Goal: Information Seeking & Learning: Learn about a topic

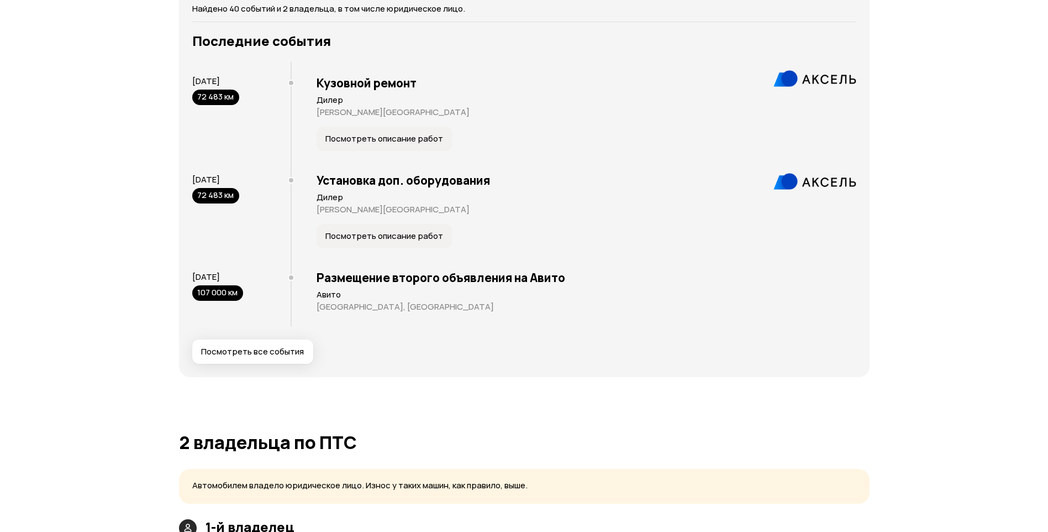
scroll to position [2356, 0]
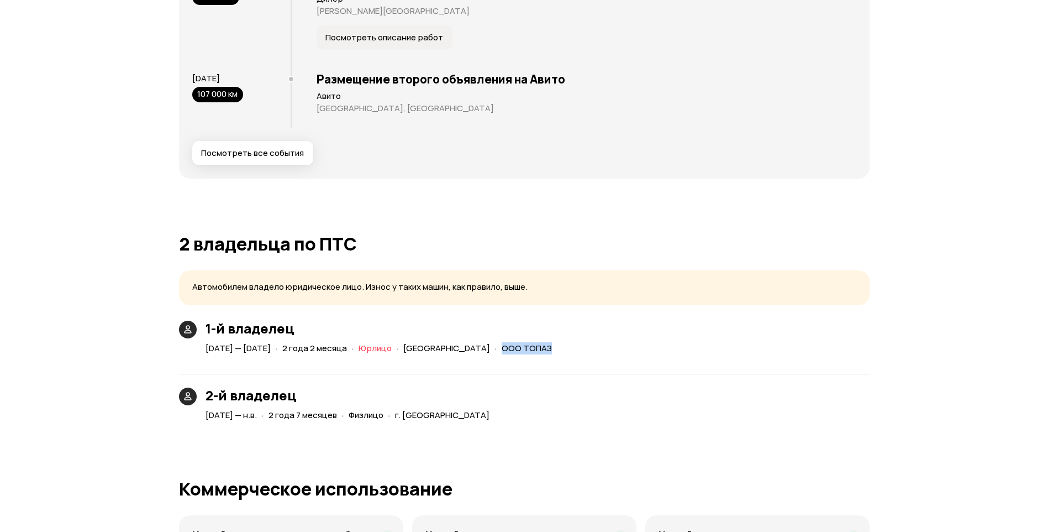
drag, startPoint x: 567, startPoint y: 345, endPoint x: 617, endPoint y: 353, distance: 49.9
click at [559, 353] on div "29 января 2021 — 22 марта 2023 · 2 года 2 месяца · Юрлицо · Санкт-Петербург · О…" at bounding box center [380, 348] width 355 height 16
copy span "ООО ТОПАЗ"
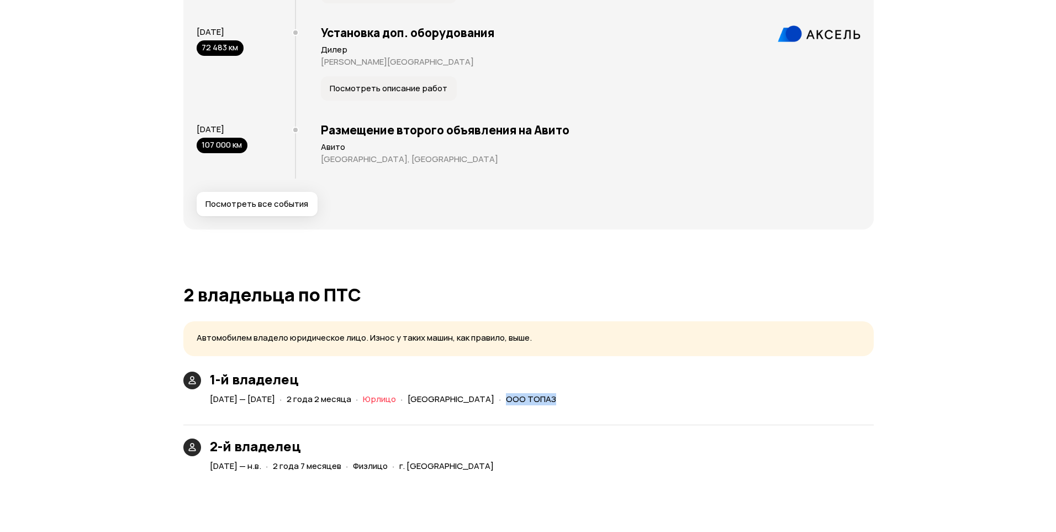
scroll to position [2321, 0]
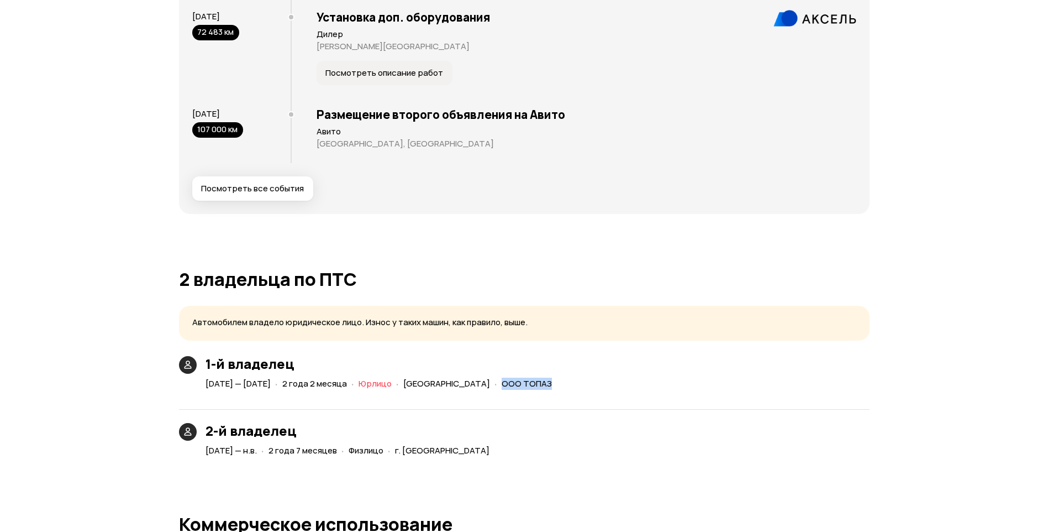
click at [284, 186] on span "Посмотреть все события" at bounding box center [252, 188] width 103 height 11
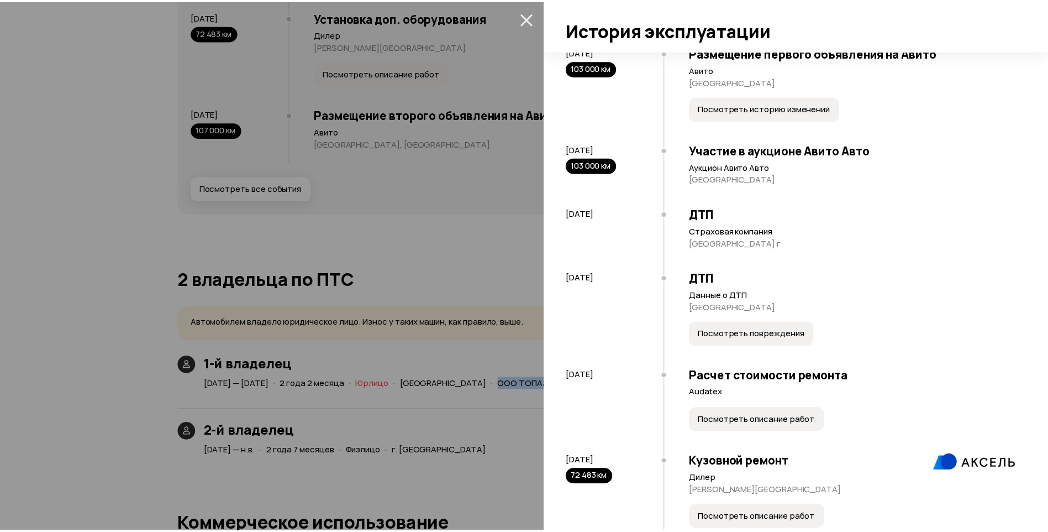
scroll to position [2908, 0]
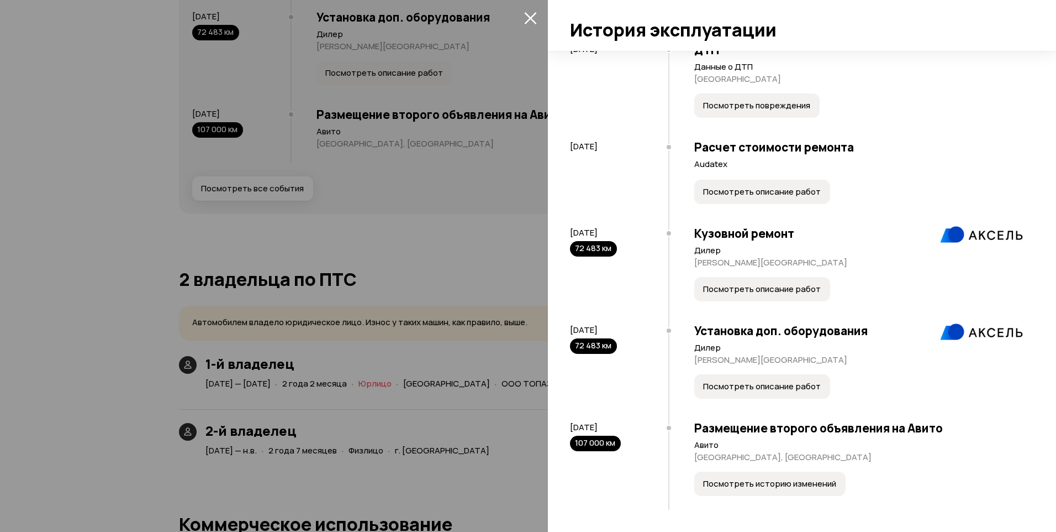
click at [472, 123] on div at bounding box center [528, 266] width 1056 height 532
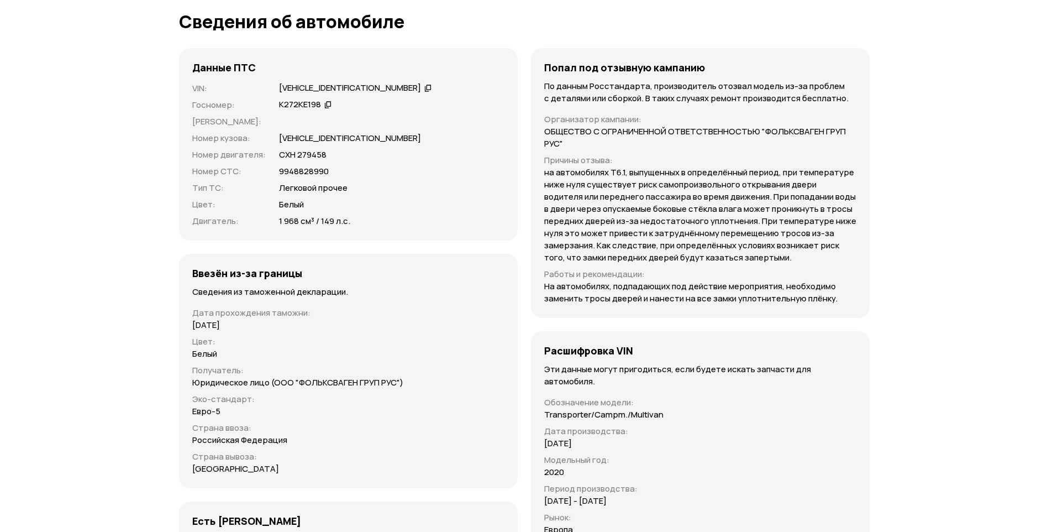
scroll to position [3572, 0]
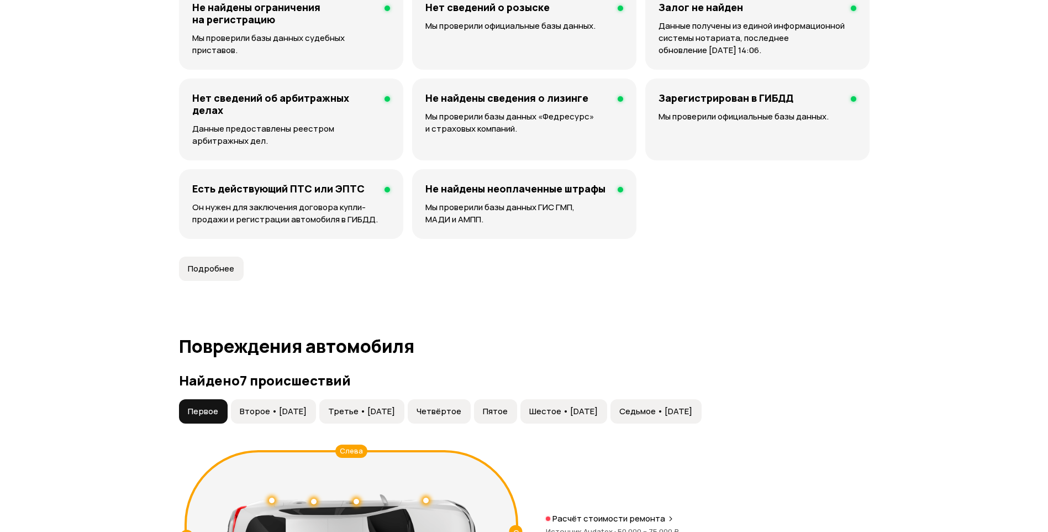
scroll to position [829, 0]
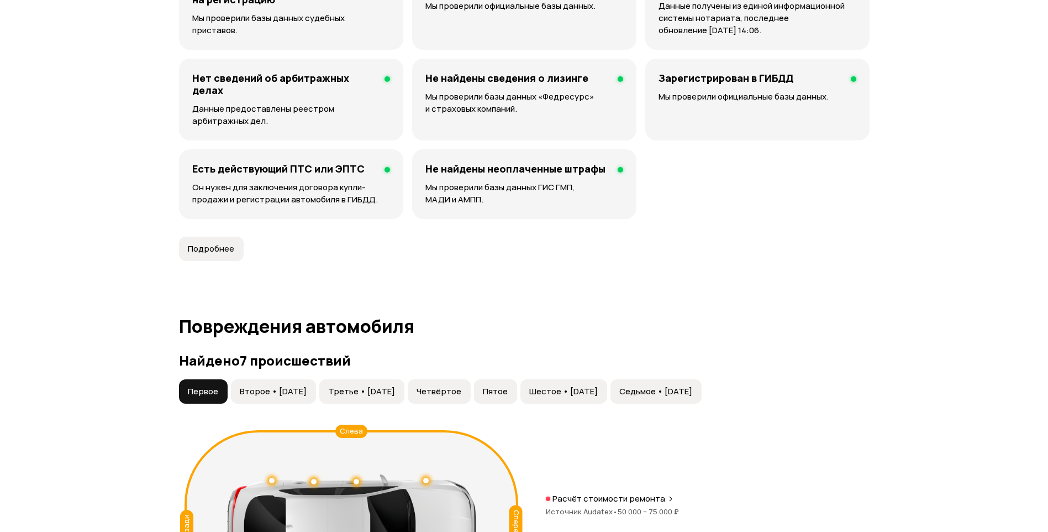
click at [191, 253] on span "Подробнее" at bounding box center [211, 248] width 46 height 11
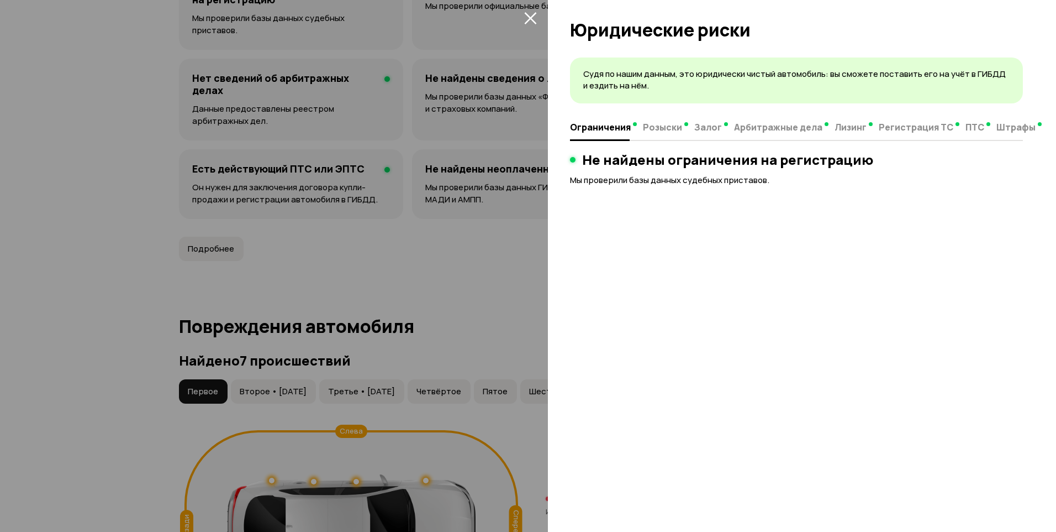
click at [524, 17] on icon "закрыть" at bounding box center [530, 18] width 13 height 13
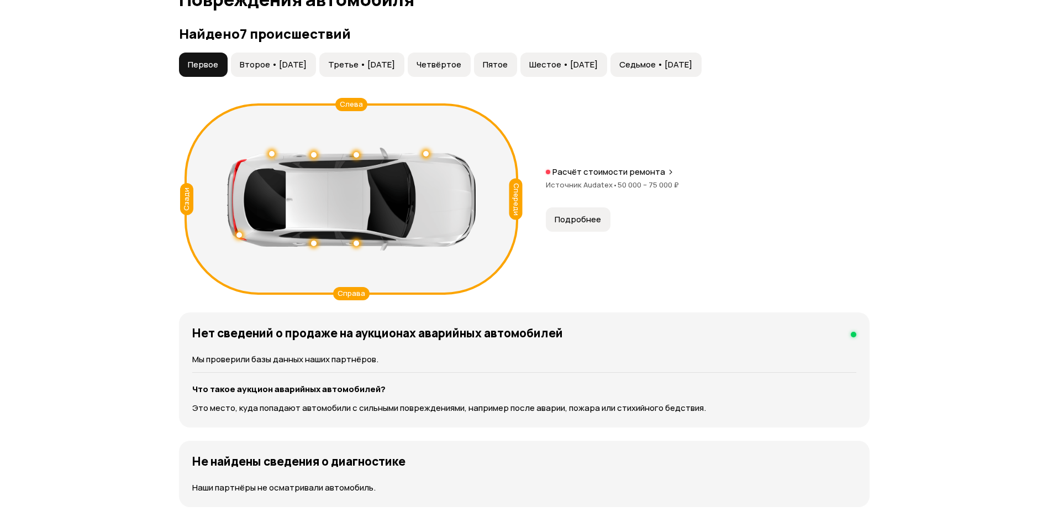
scroll to position [1140, 0]
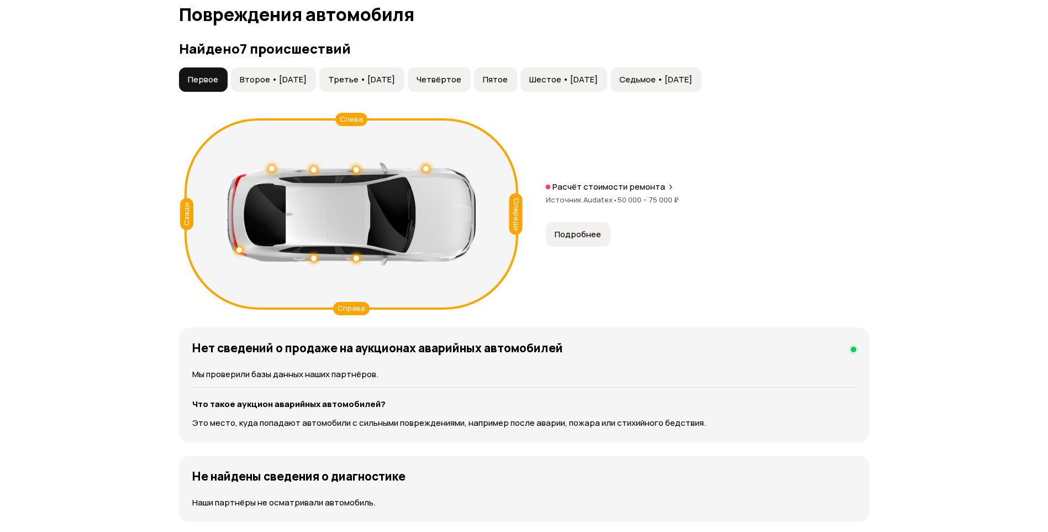
click at [272, 83] on span "Второе • [DATE]" at bounding box center [273, 79] width 67 height 11
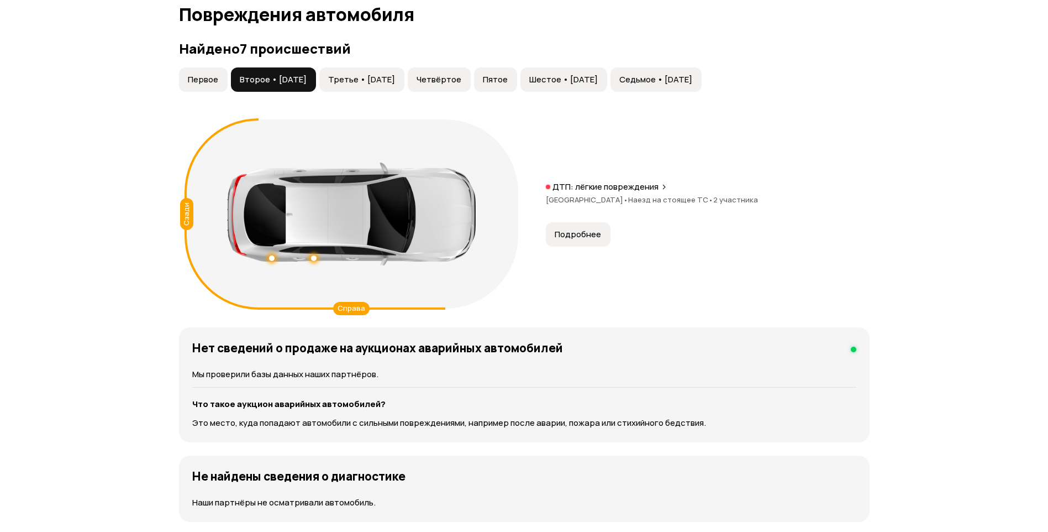
click at [386, 76] on span "Третье • [DATE]" at bounding box center [361, 79] width 67 height 11
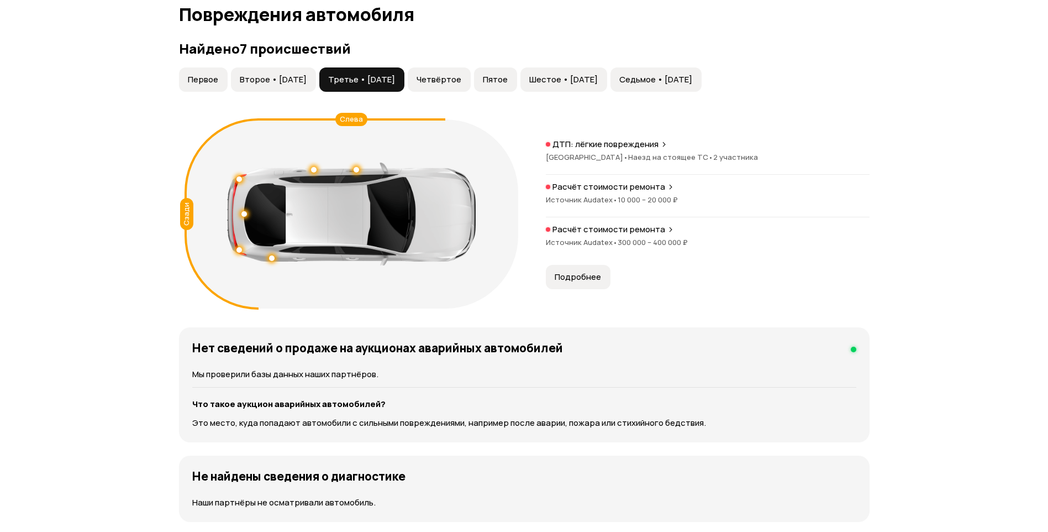
click at [471, 71] on button "Четвёртое" at bounding box center [439, 79] width 63 height 24
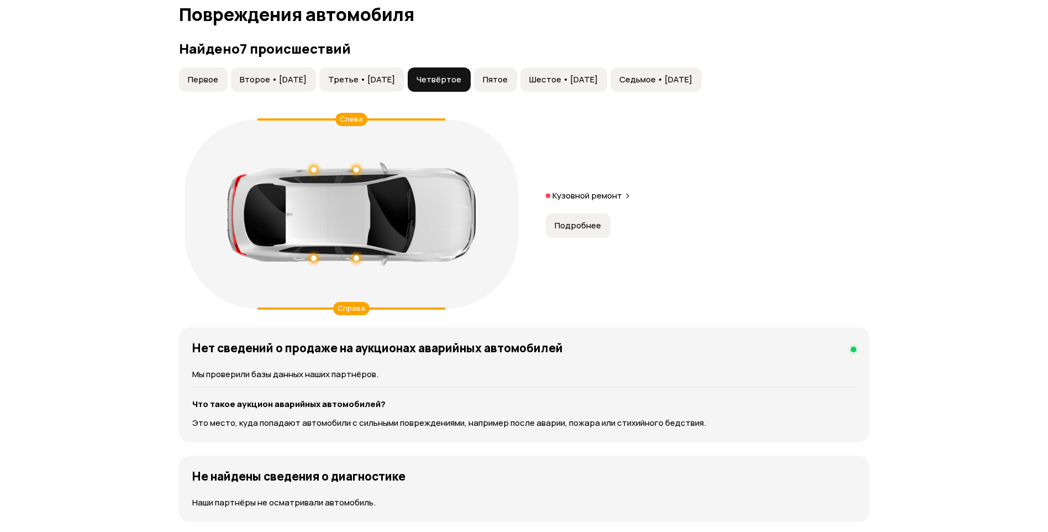
click at [508, 77] on span "Пятое" at bounding box center [495, 79] width 25 height 11
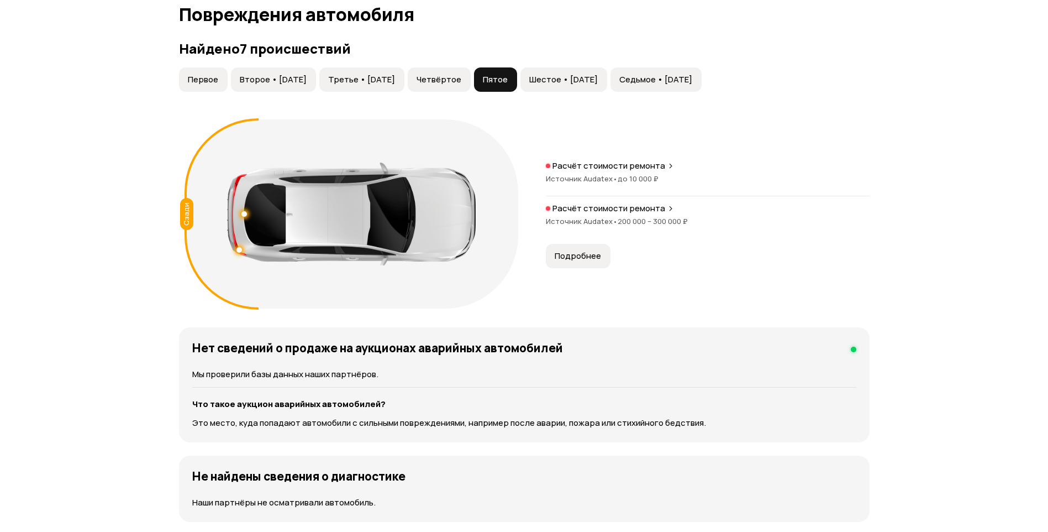
click at [590, 78] on span "Шестое • [DATE]" at bounding box center [563, 79] width 69 height 11
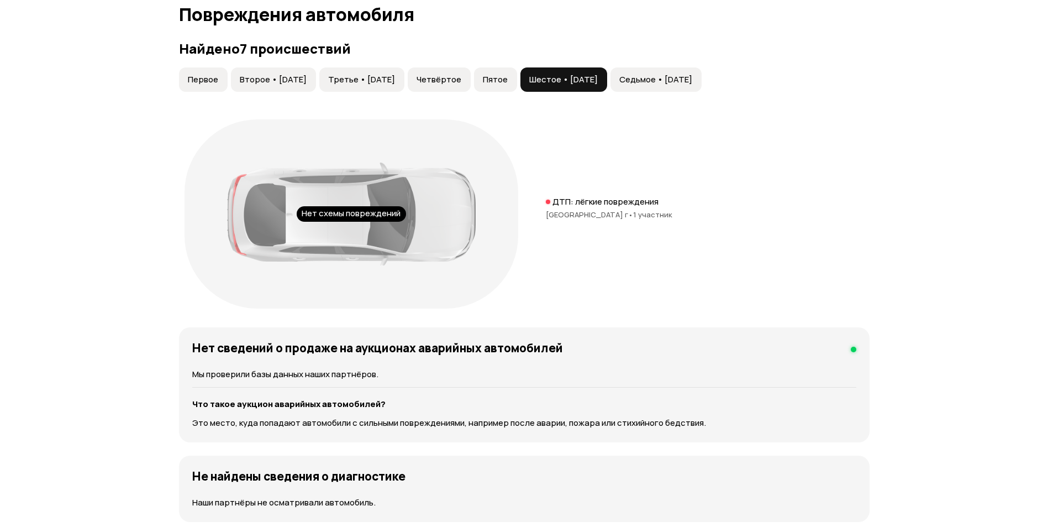
click at [674, 78] on span "Седьмое • [DATE]" at bounding box center [655, 79] width 73 height 11
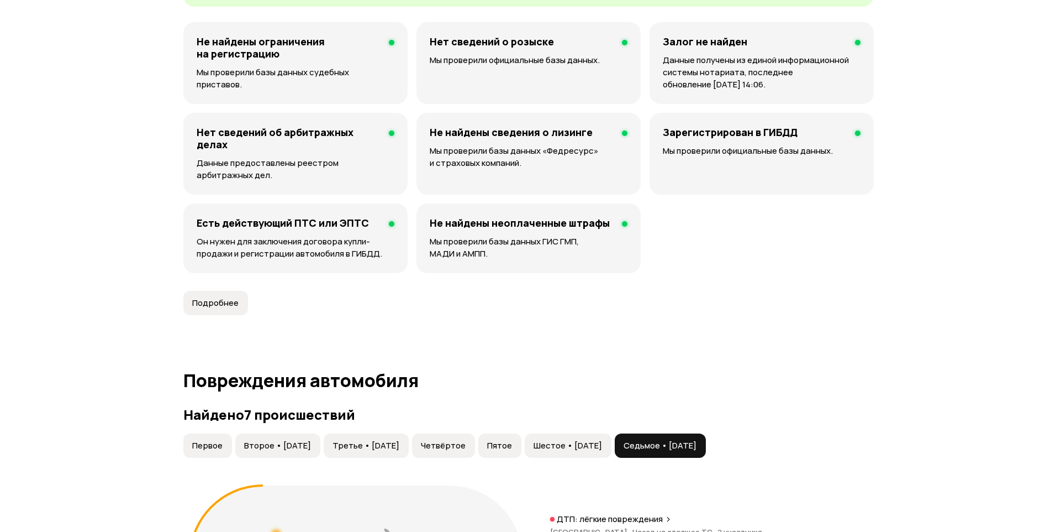
scroll to position [643, 0]
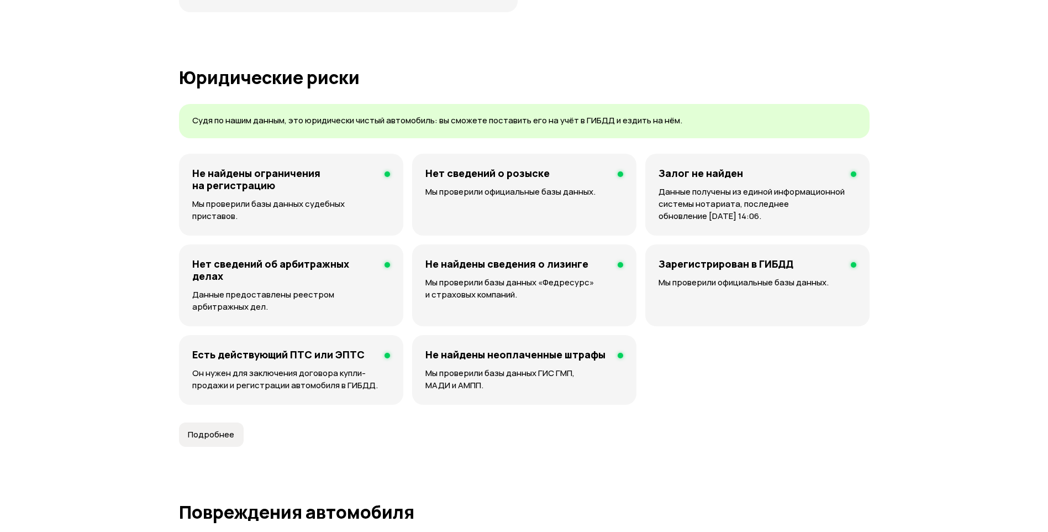
click at [528, 375] on p "Мы проверили базы данных ГИС ГМП, МАДИ и АМПП." at bounding box center [524, 379] width 198 height 24
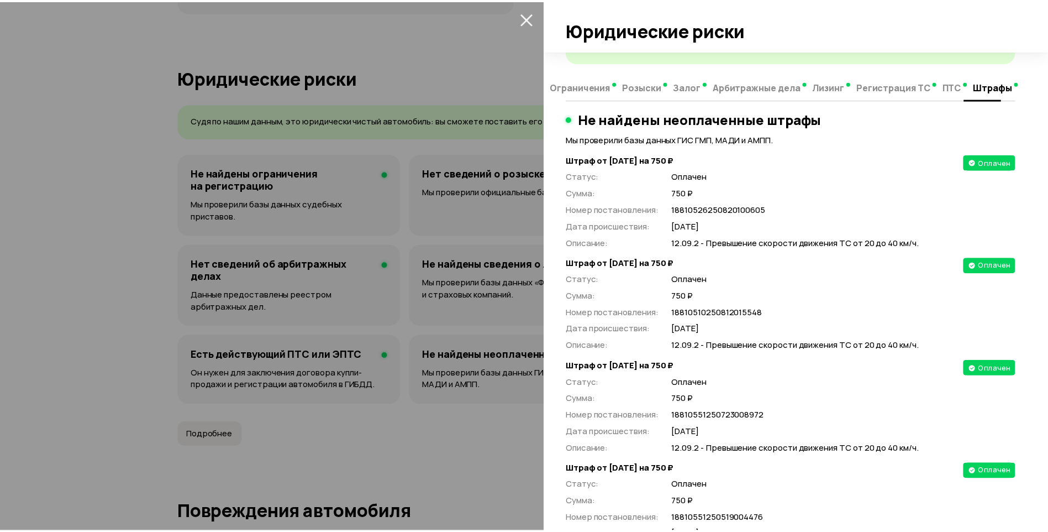
scroll to position [0, 0]
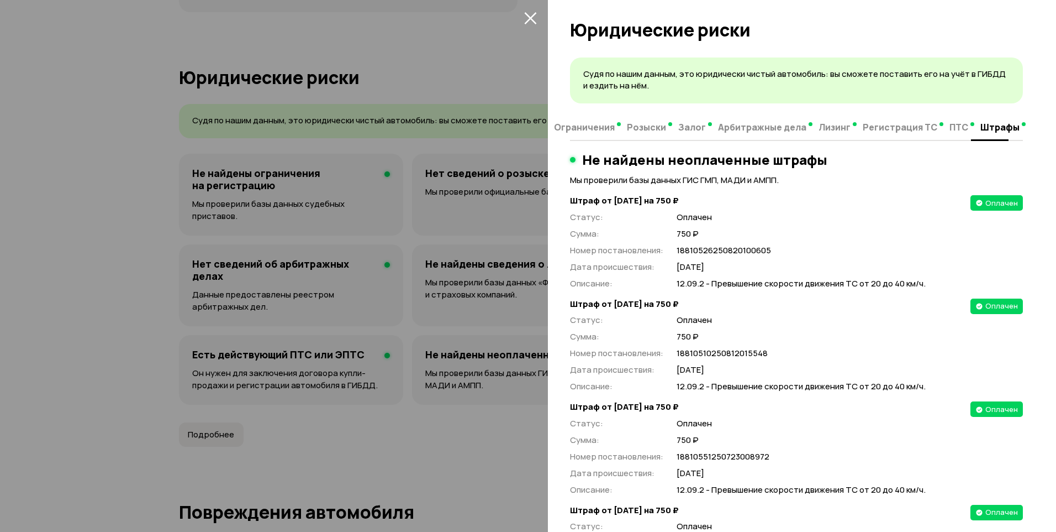
click at [413, 442] on div at bounding box center [528, 266] width 1056 height 532
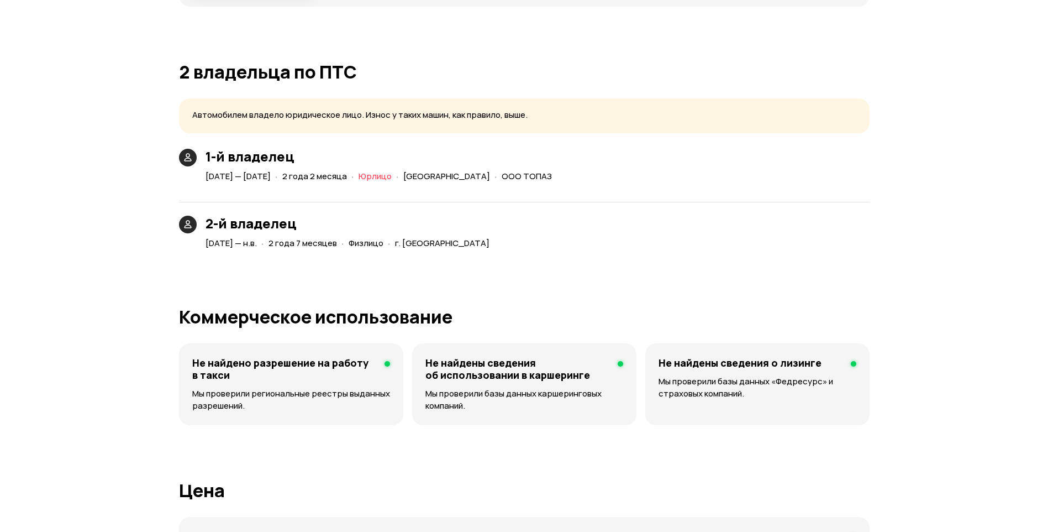
scroll to position [2522, 0]
